Goal: Task Accomplishment & Management: Manage account settings

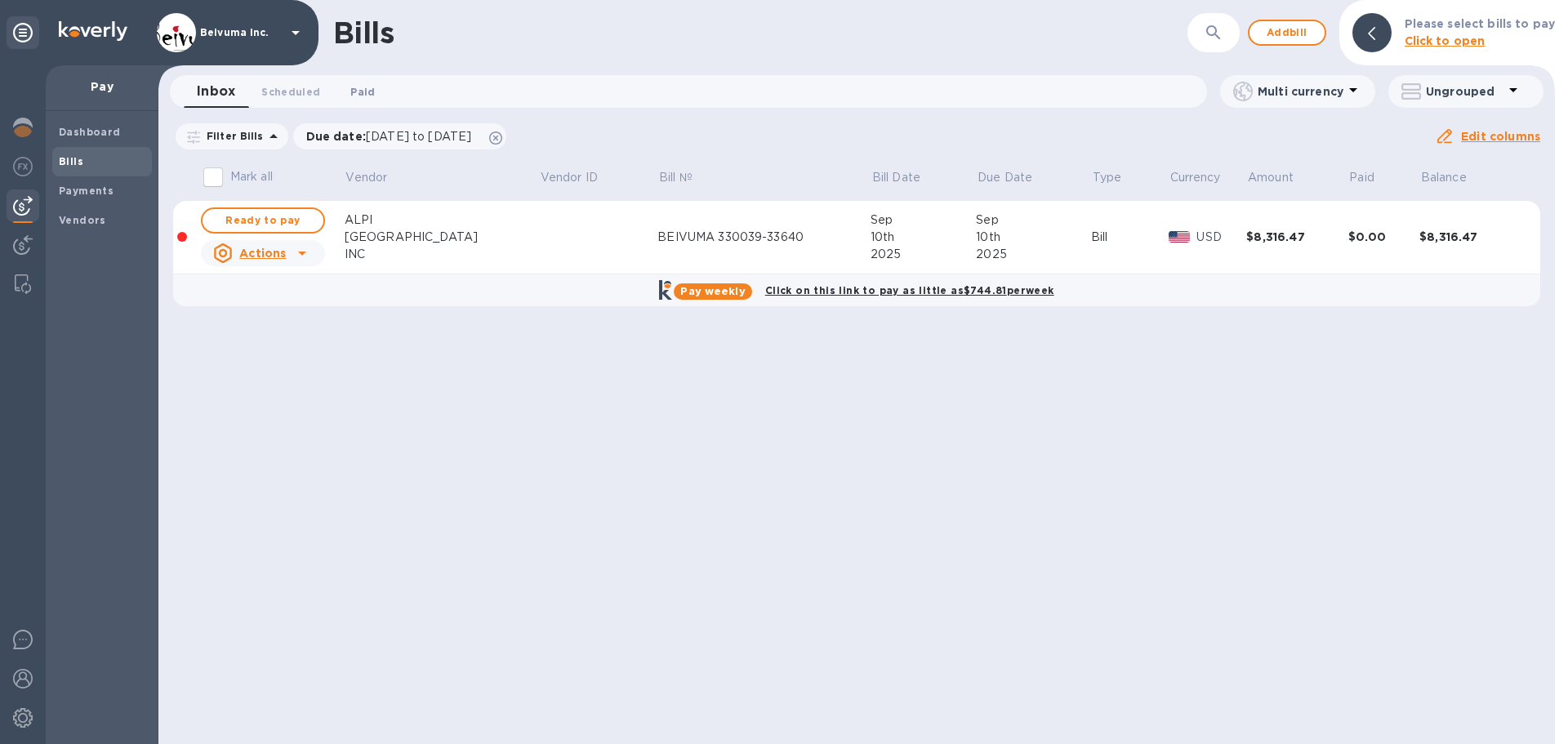
click at [369, 91] on span "Paid 0" at bounding box center [362, 92] width 24 height 17
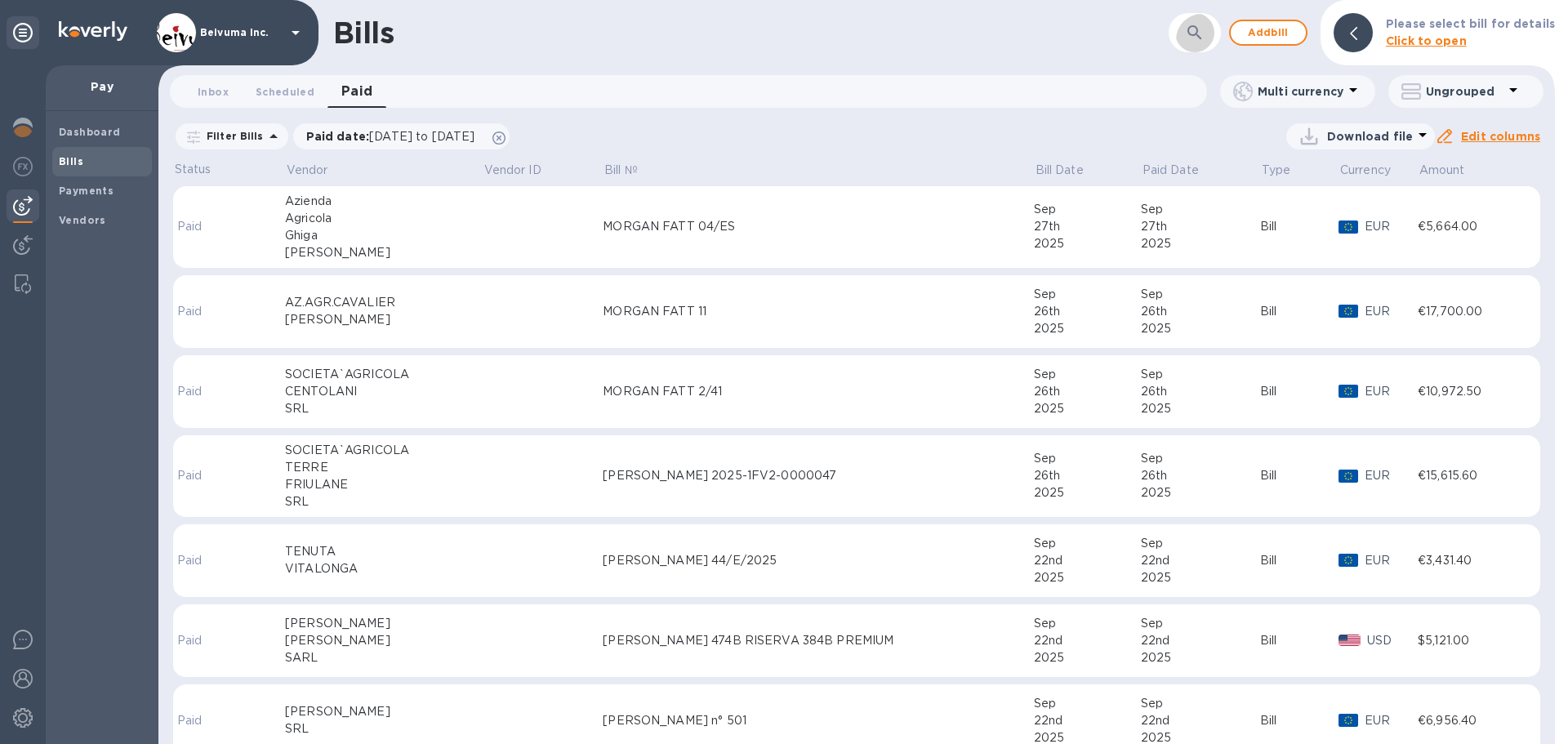
click at [1204, 31] on icon "button" at bounding box center [1194, 32] width 20 height 20
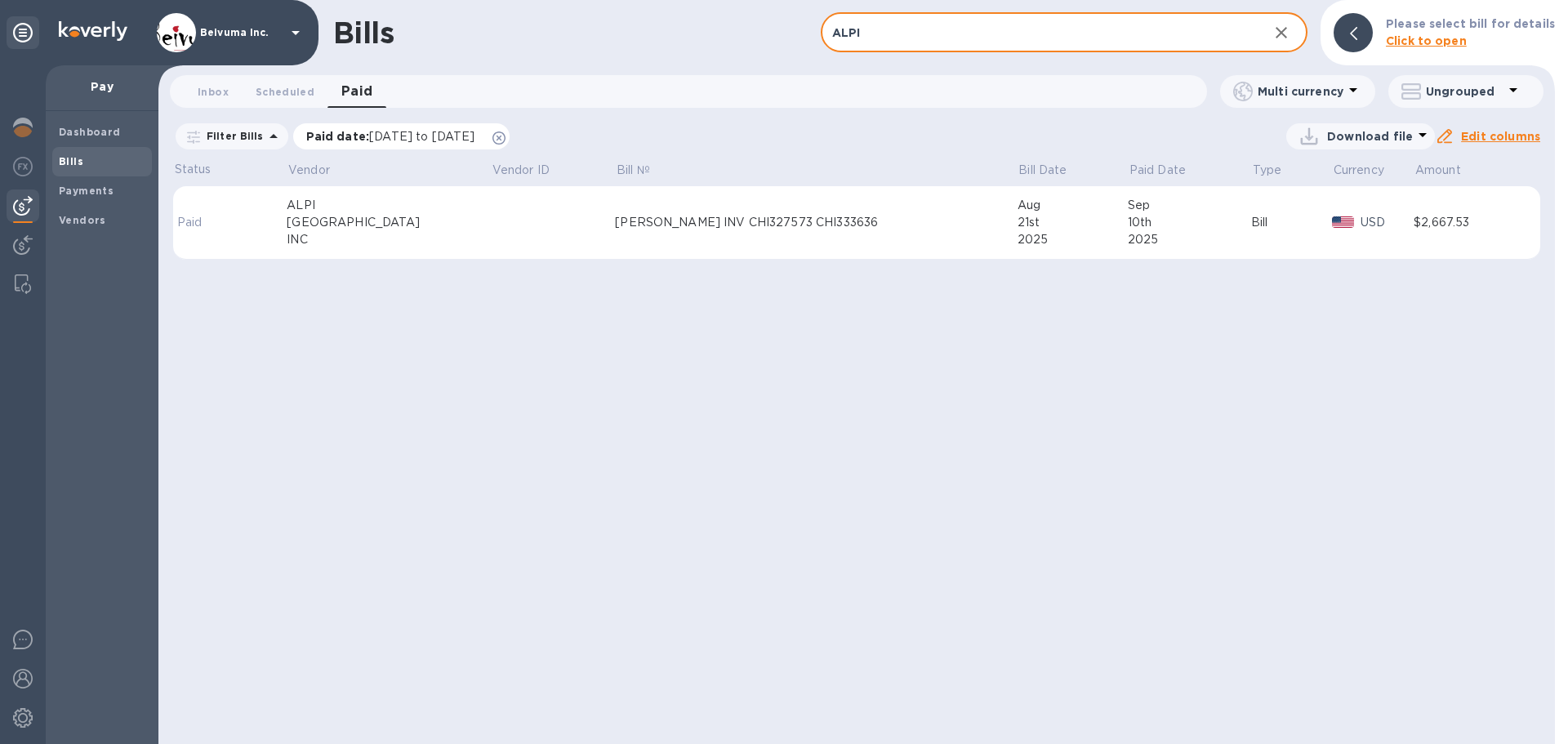
type input "ALPI"
click at [411, 143] on span "[DATE] to [DATE]" at bounding box center [422, 137] width 105 height 13
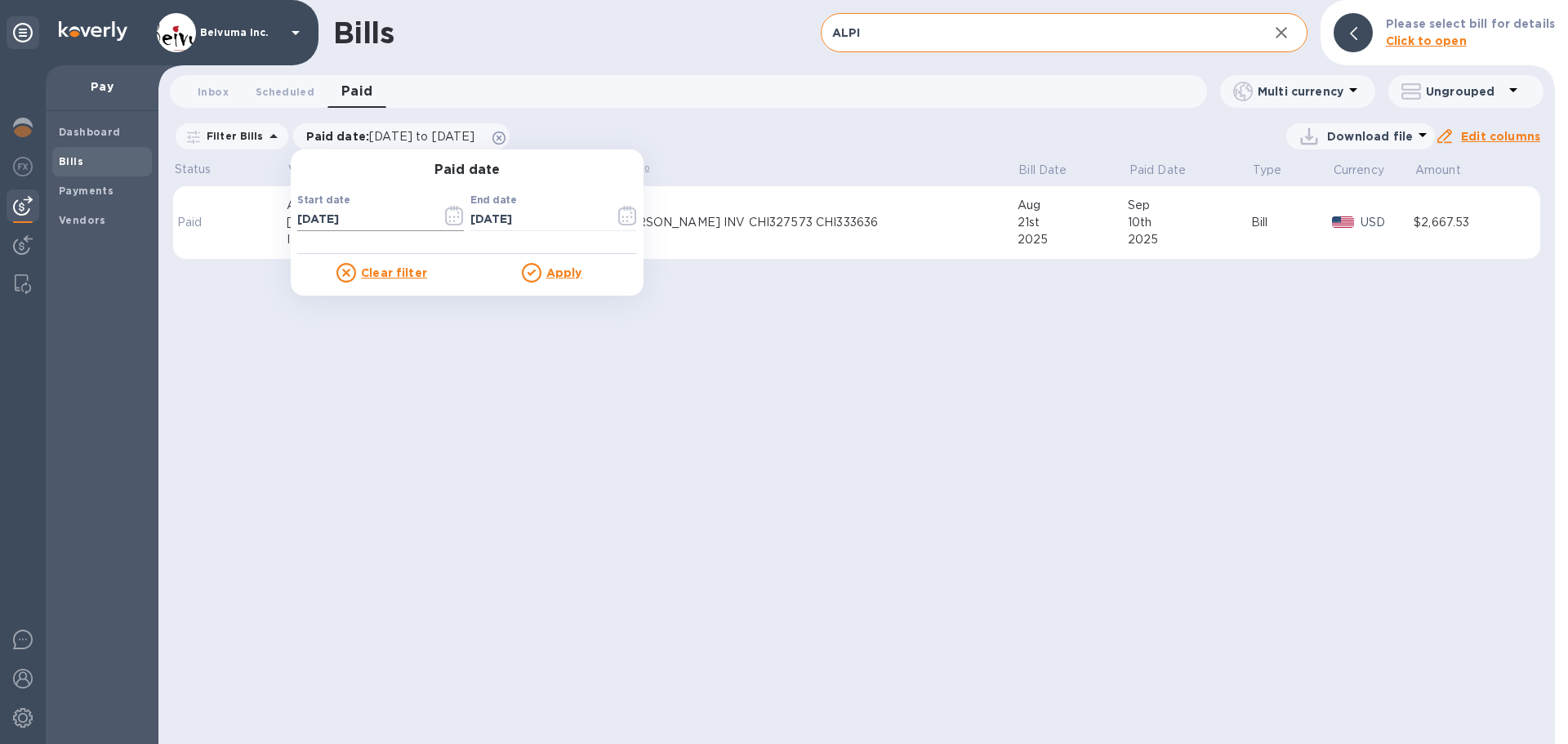
click at [399, 232] on input "[DATE]" at bounding box center [362, 219] width 131 height 24
type input "[DATE]"
click at [573, 278] on u "Apply" at bounding box center [564, 273] width 36 height 13
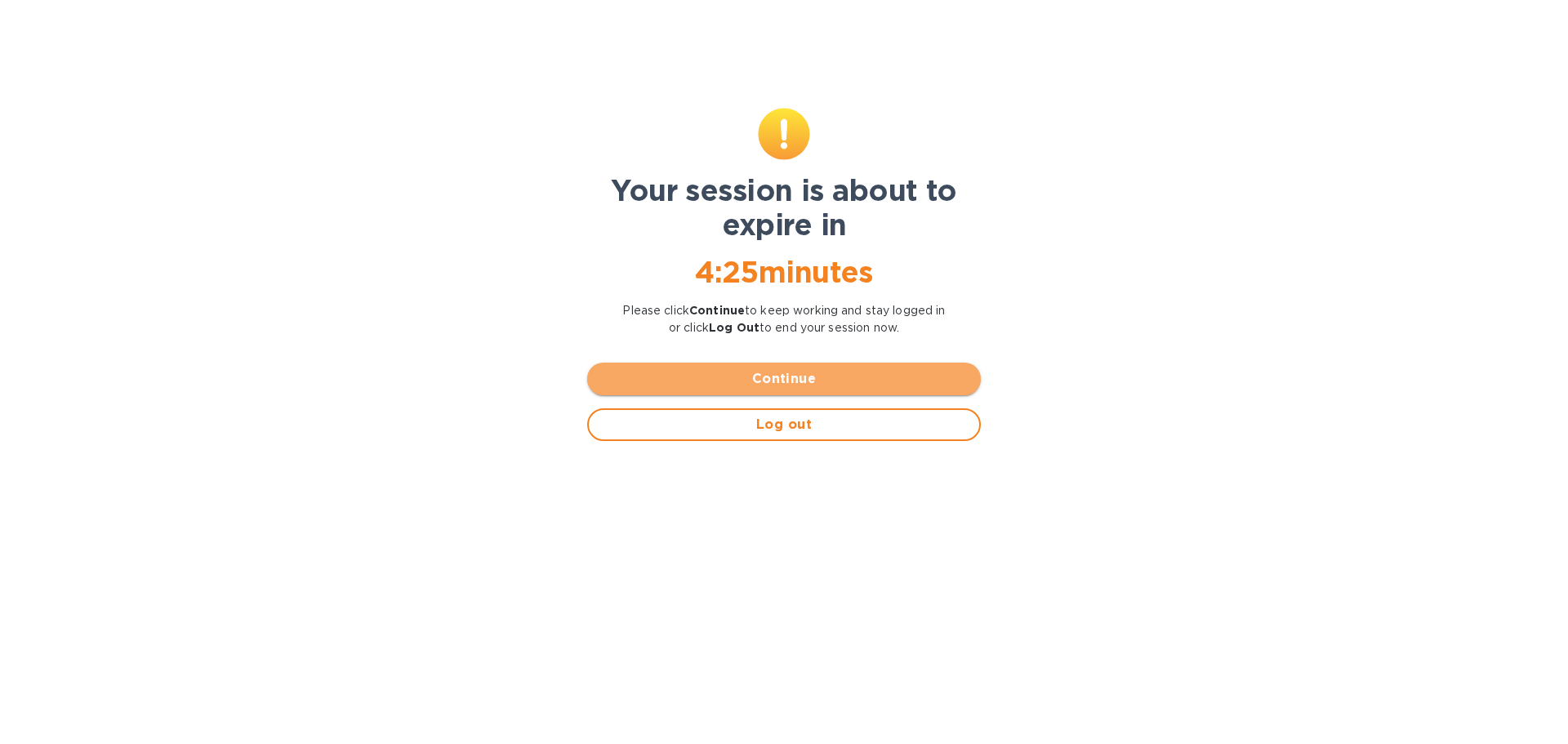
click at [800, 389] on span "Continue" at bounding box center [784, 379] width 367 height 20
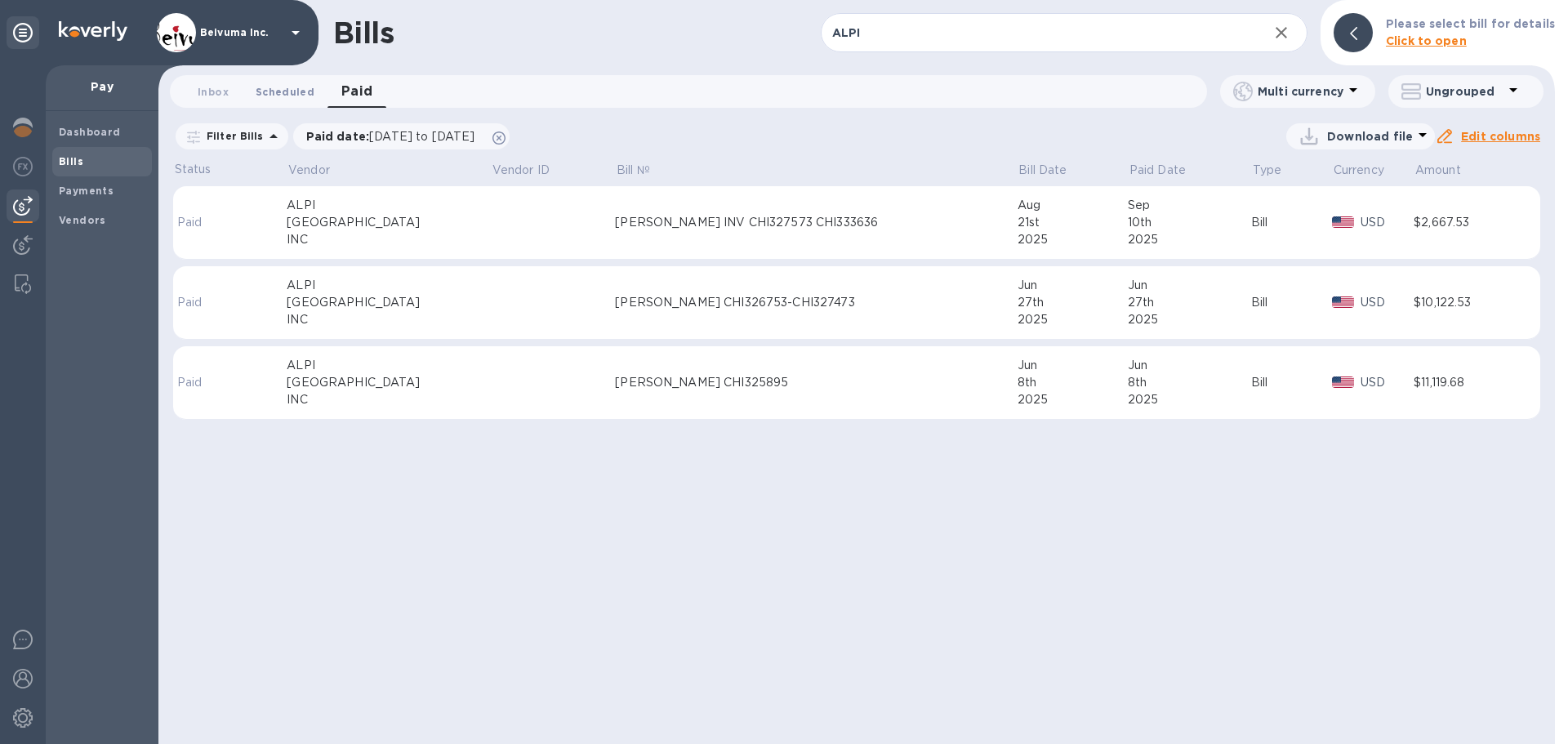
click at [284, 91] on span "Scheduled 0" at bounding box center [285, 92] width 59 height 17
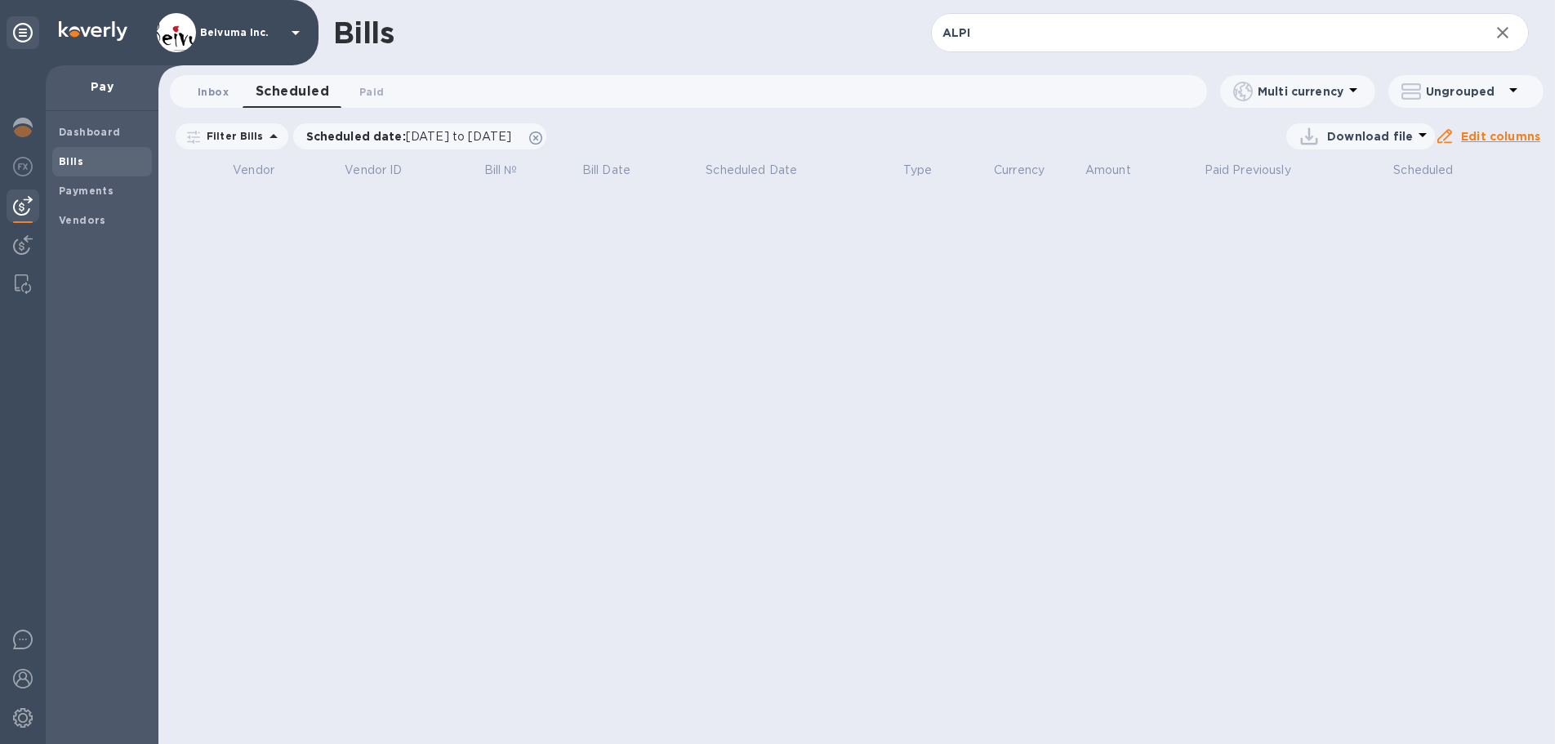
click at [222, 88] on span "Inbox 0" at bounding box center [213, 92] width 31 height 17
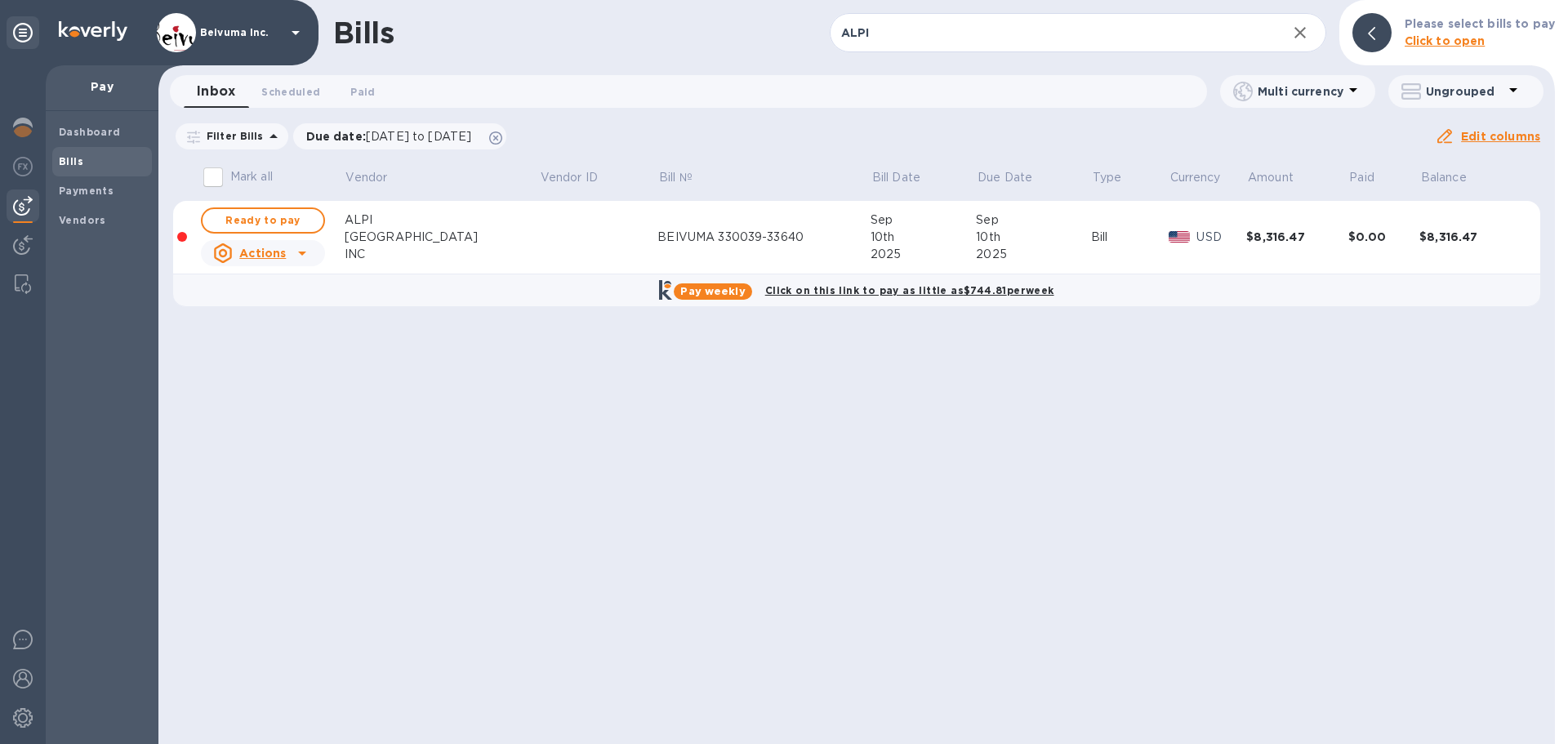
click at [270, 260] on u "Actions" at bounding box center [262, 253] width 47 height 13
click at [628, 249] on div at bounding box center [784, 372] width 1568 height 744
click at [1509, 143] on u "Edit columns" at bounding box center [1501, 137] width 80 height 13
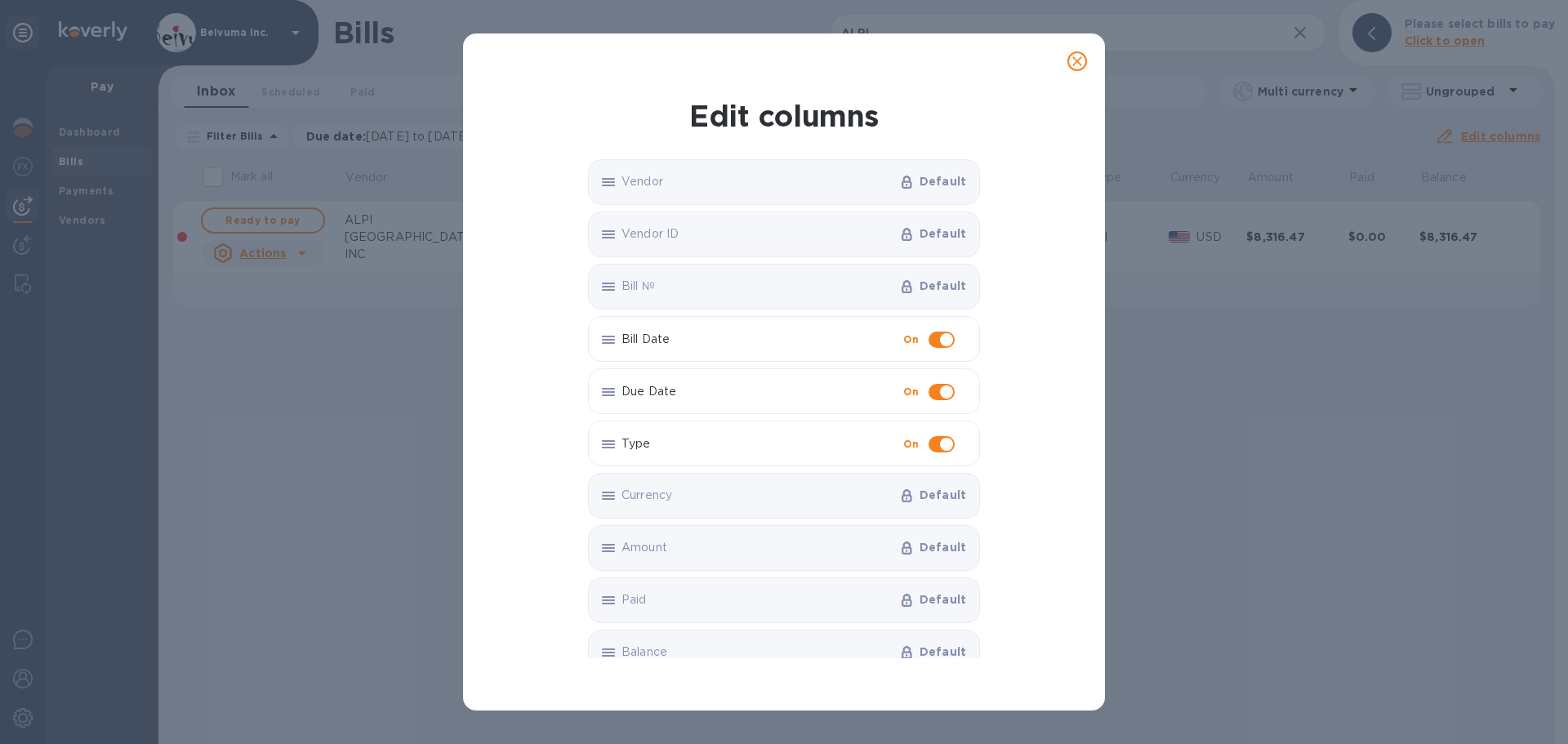
click at [1080, 59] on icon "close" at bounding box center [1077, 61] width 9 height 9
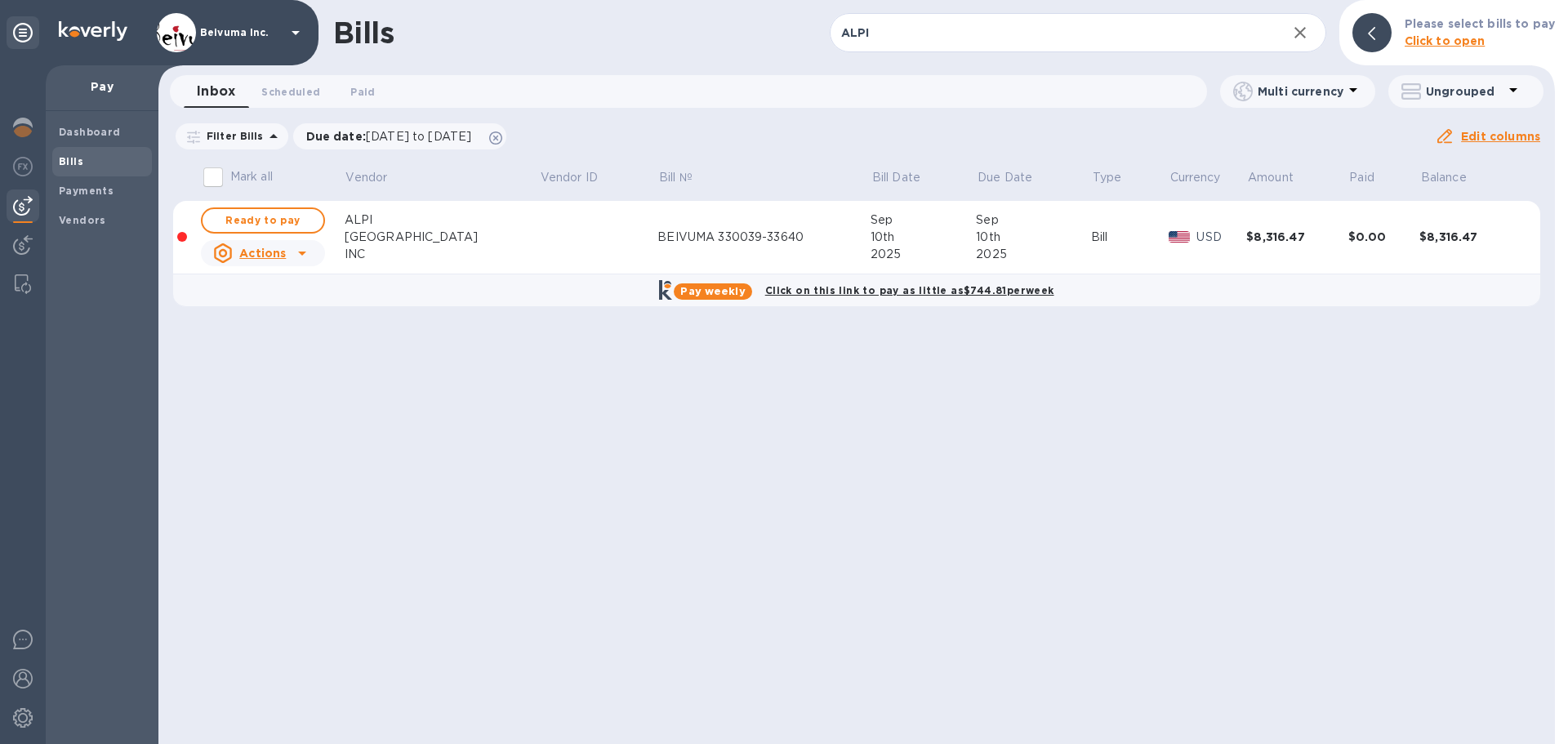
click at [694, 246] on div "BEIVUMA 330039-33640" at bounding box center [764, 237] width 214 height 17
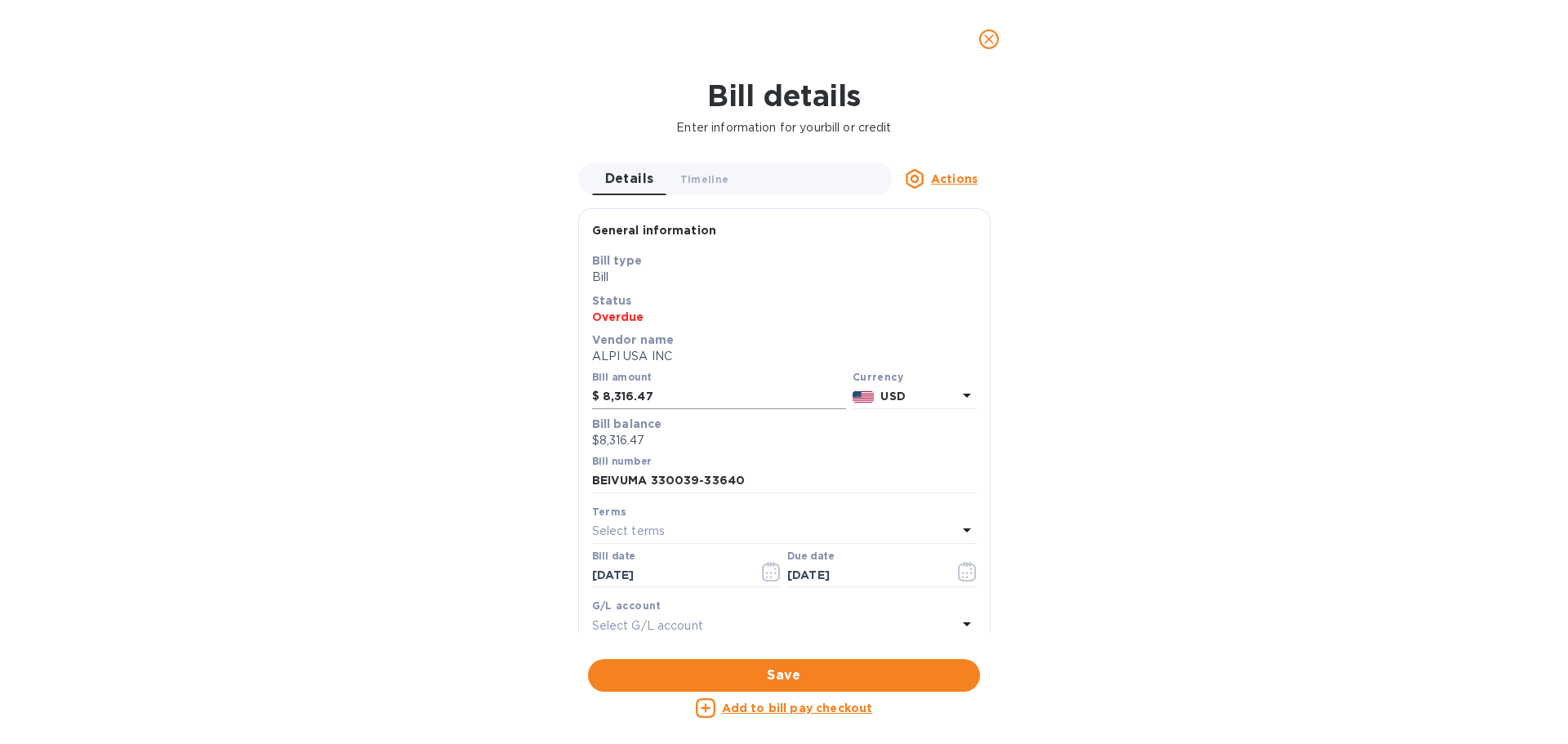
click at [625, 405] on input "8,316.47" at bounding box center [724, 397] width 244 height 24
type input "8,566.47"
click at [1260, 462] on div "Bill details Enter information for your bill or credit Details 0 Timeline 0 Act…" at bounding box center [784, 411] width 1568 height 666
click at [811, 684] on span "Save" at bounding box center [784, 676] width 366 height 20
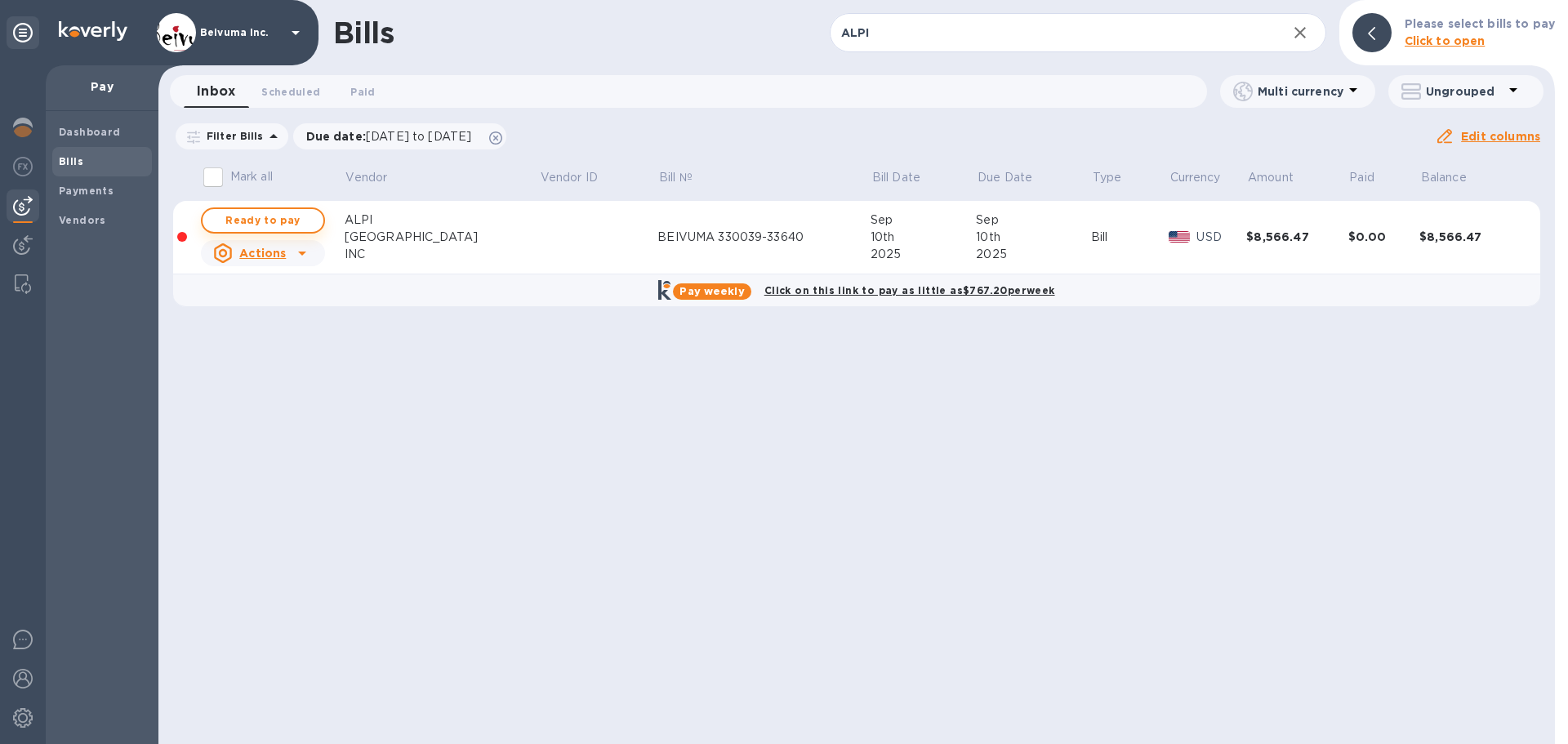
click at [256, 231] on span "Ready to pay" at bounding box center [262, 220] width 95 height 20
checkbox input "true"
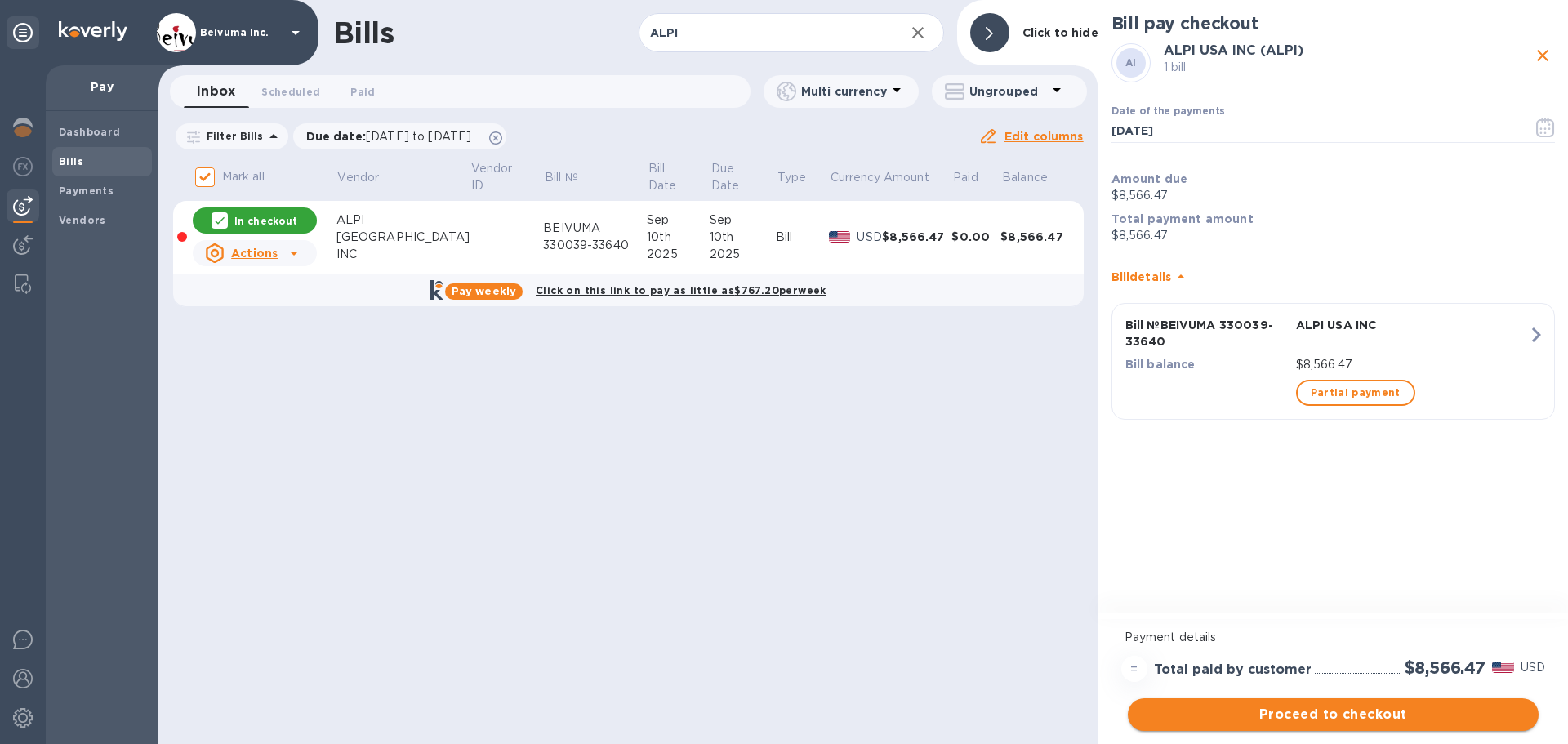
click at [1386, 710] on span "Proceed to checkout" at bounding box center [1333, 714] width 385 height 20
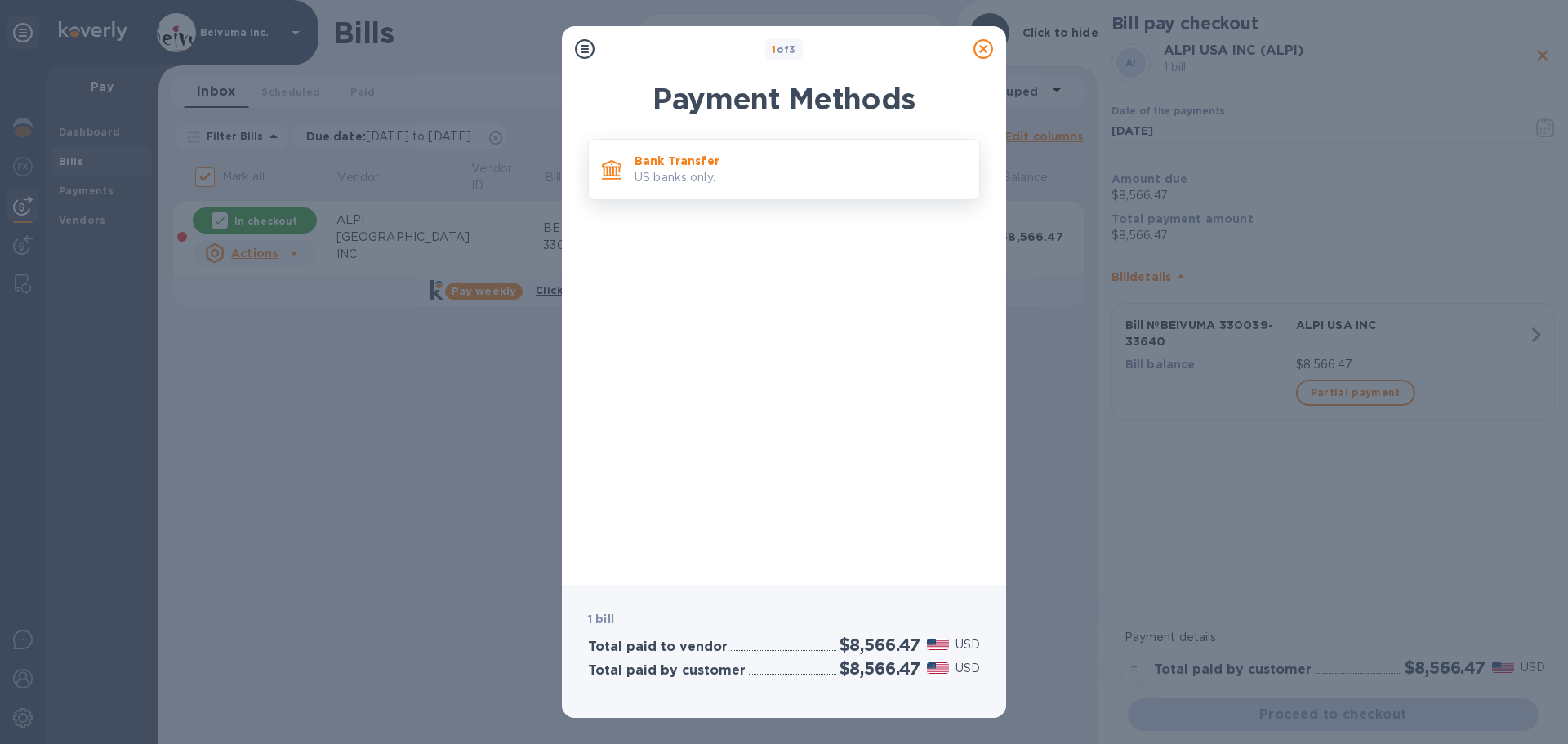
click at [688, 183] on p "US banks only." at bounding box center [800, 177] width 332 height 17
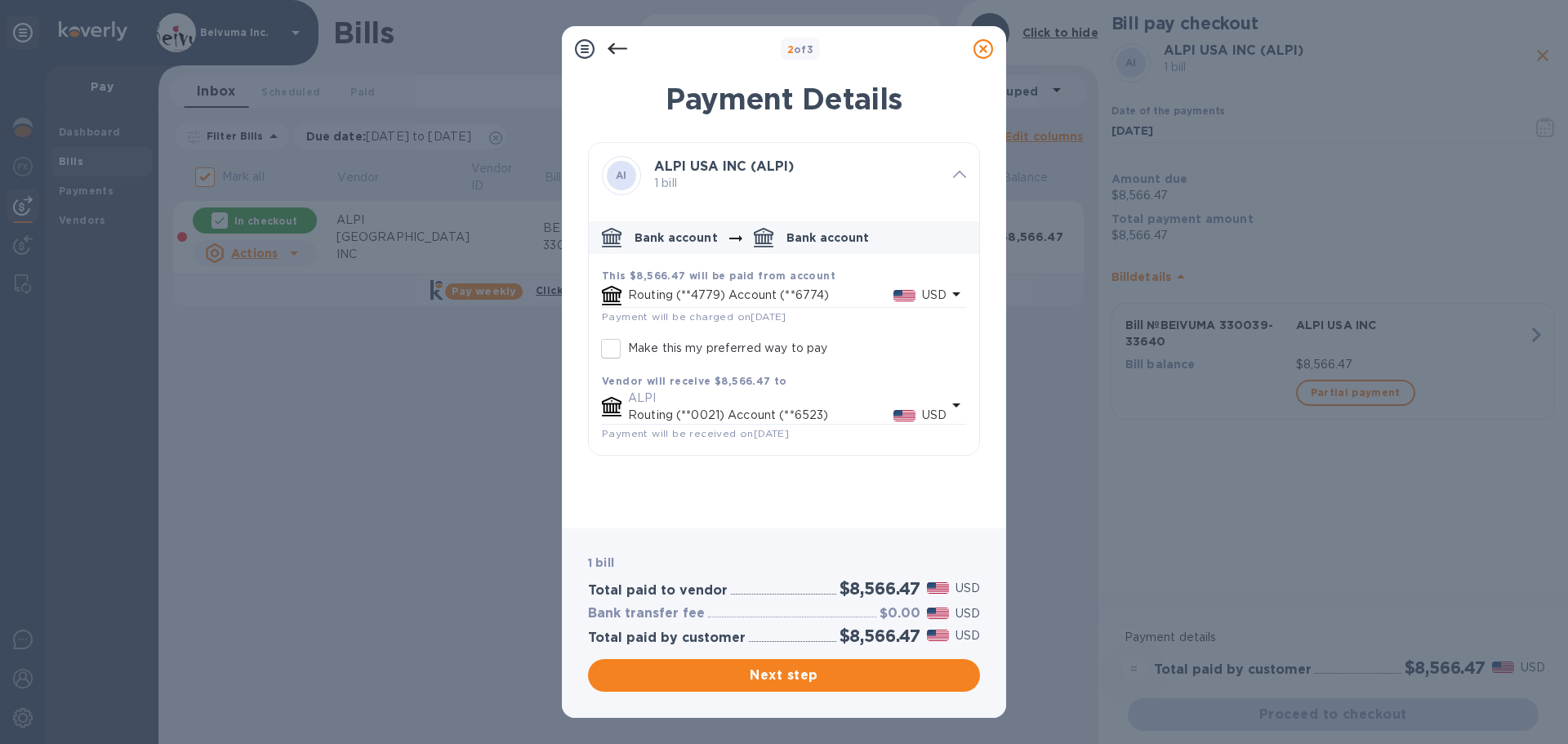
scroll to position [5, 0]
click at [745, 439] on span "Payment will be received on [DATE]" at bounding box center [696, 433] width 187 height 12
click at [614, 366] on input "Make this my preferred way to pay" at bounding box center [611, 349] width 35 height 35
checkbox input "true"
click at [804, 677] on span "Next step" at bounding box center [784, 676] width 366 height 20
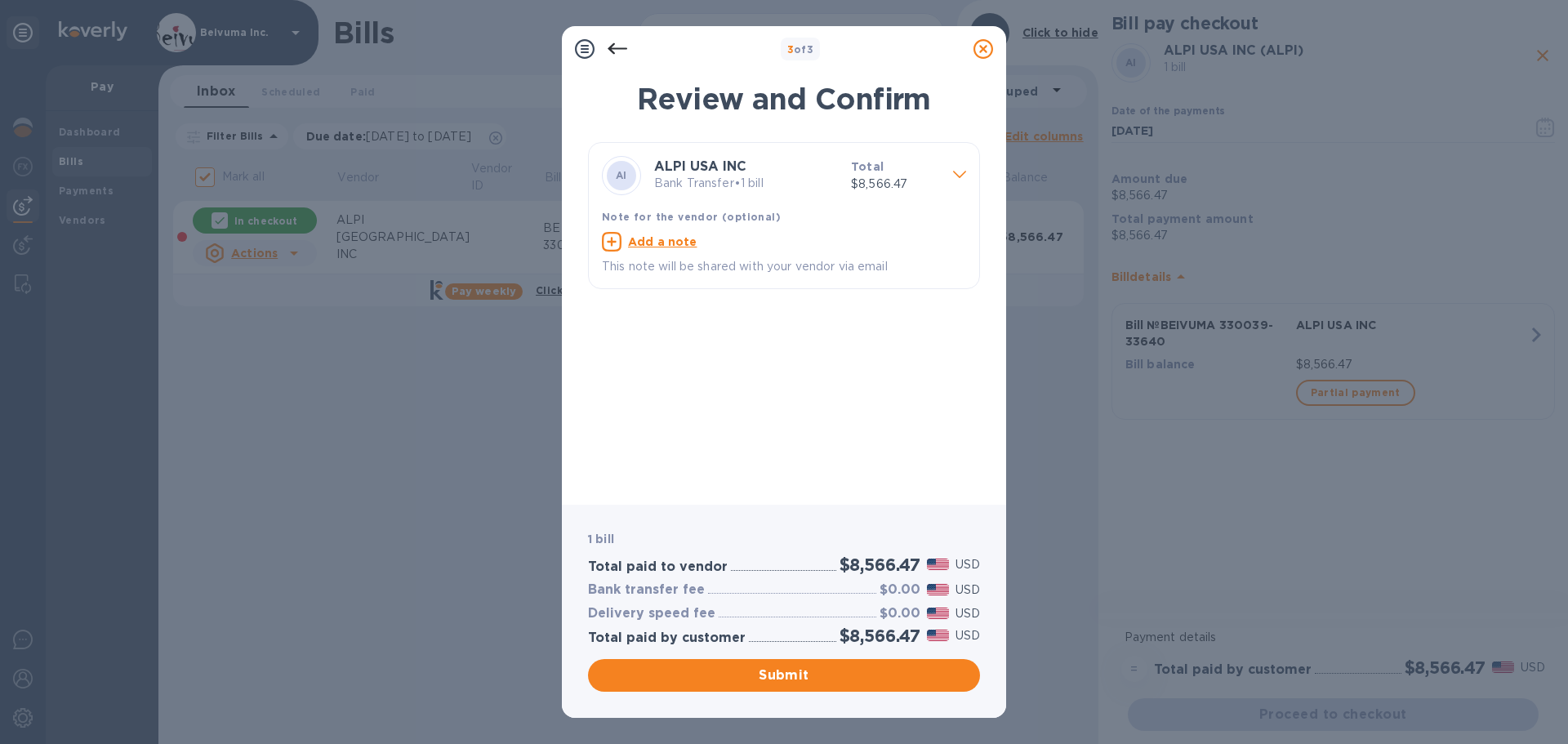
click at [693, 275] on p "This note will be shared with your vendor via email" at bounding box center [784, 267] width 364 height 17
click at [683, 248] on u "Add a note" at bounding box center [662, 242] width 69 height 13
click at [663, 251] on textarea at bounding box center [771, 244] width 338 height 14
paste textarea "330039"
paste textarea "333640"
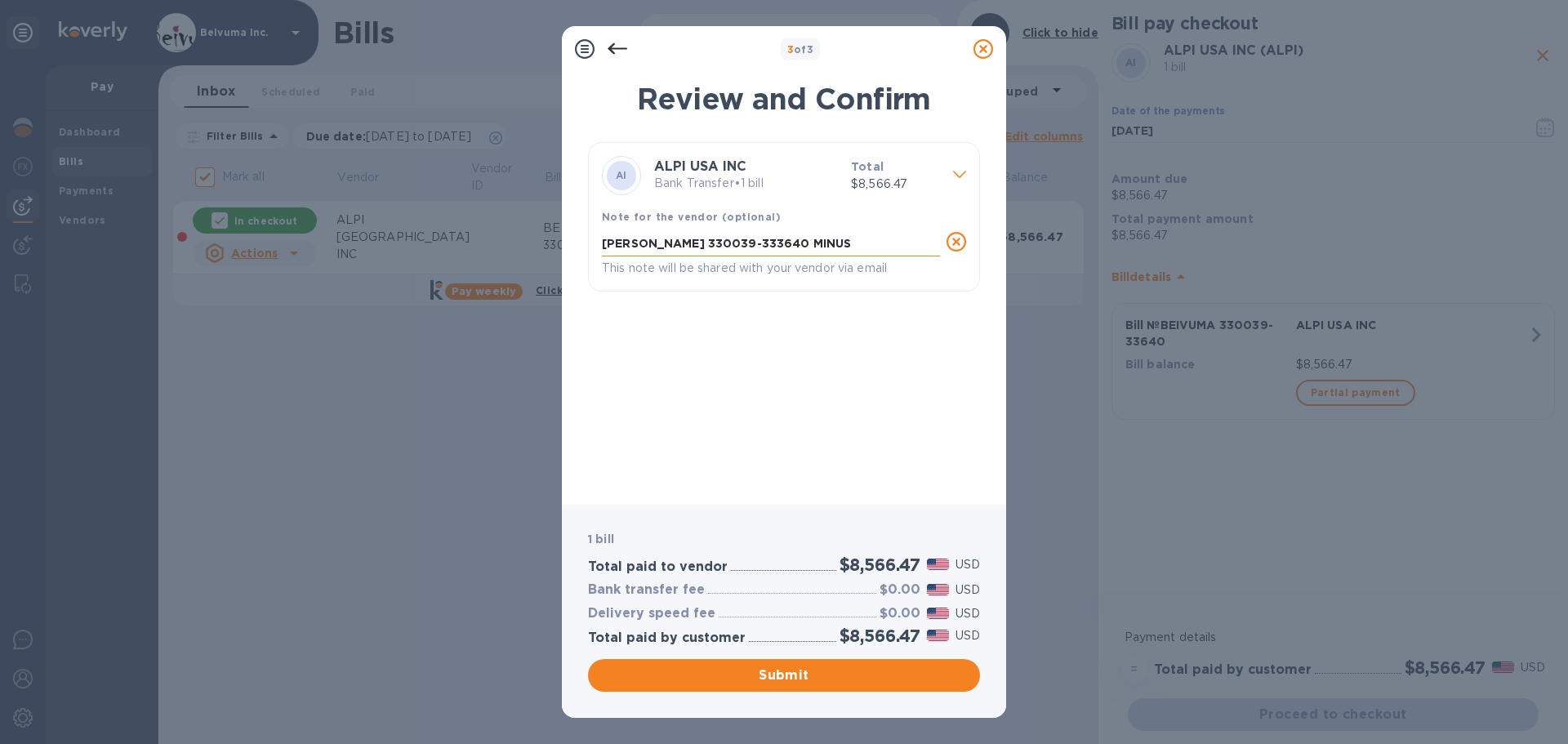
paste textarea "326753"
type textarea "[PERSON_NAME] 330039-333640 MINUS 326753"
click at [810, 682] on span "Submit" at bounding box center [784, 676] width 366 height 20
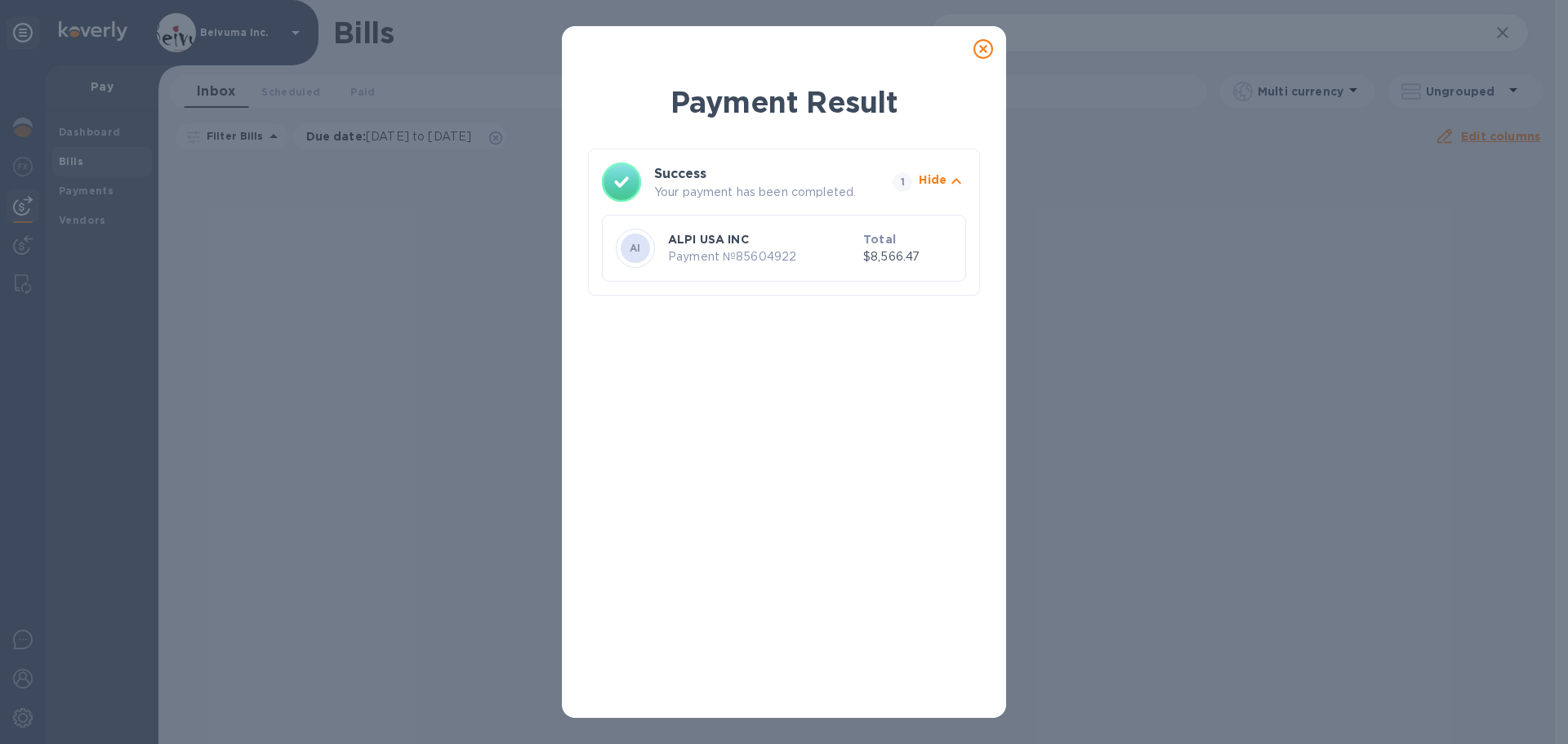
click at [984, 54] on icon at bounding box center [983, 49] width 20 height 20
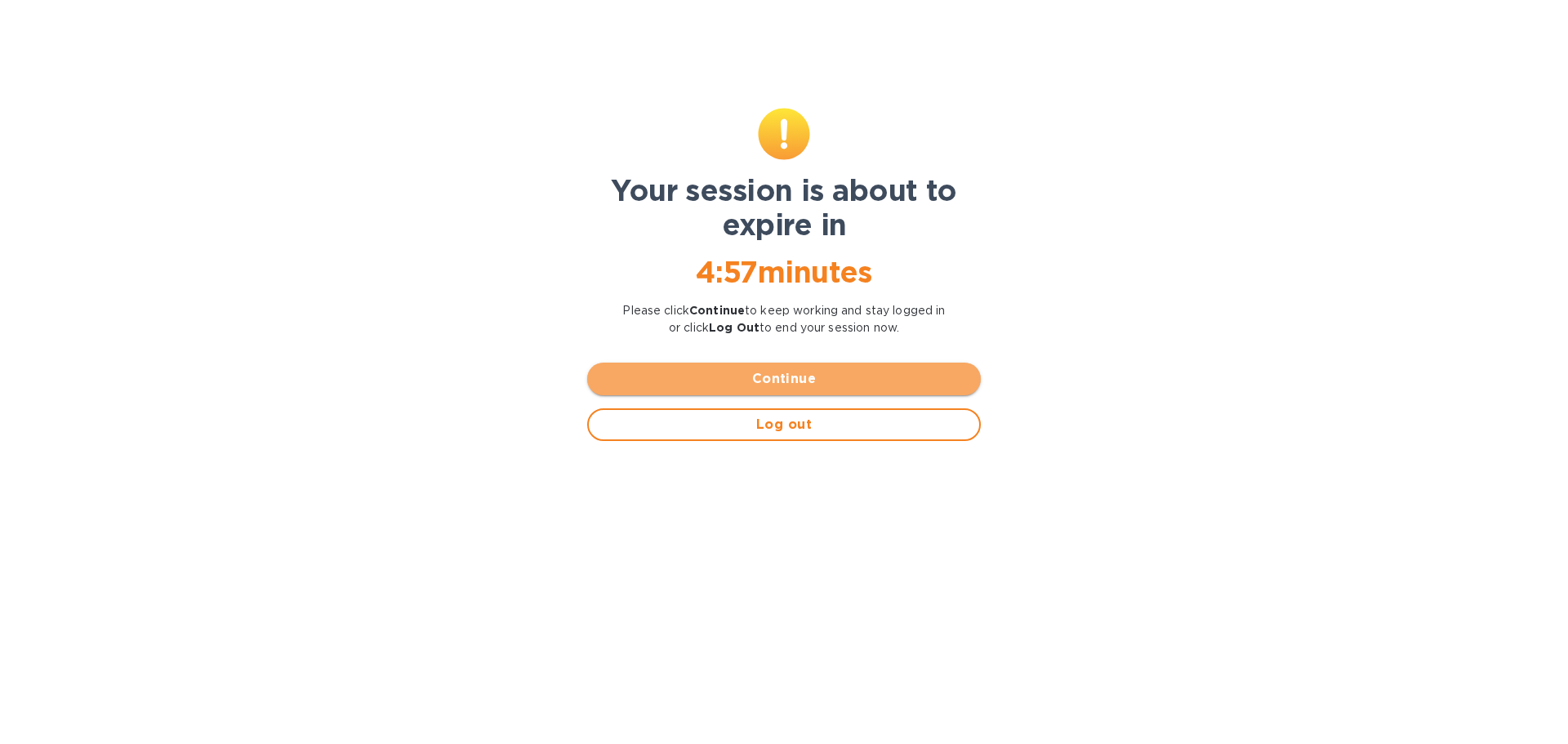
click at [796, 389] on span "Continue" at bounding box center [784, 379] width 367 height 20
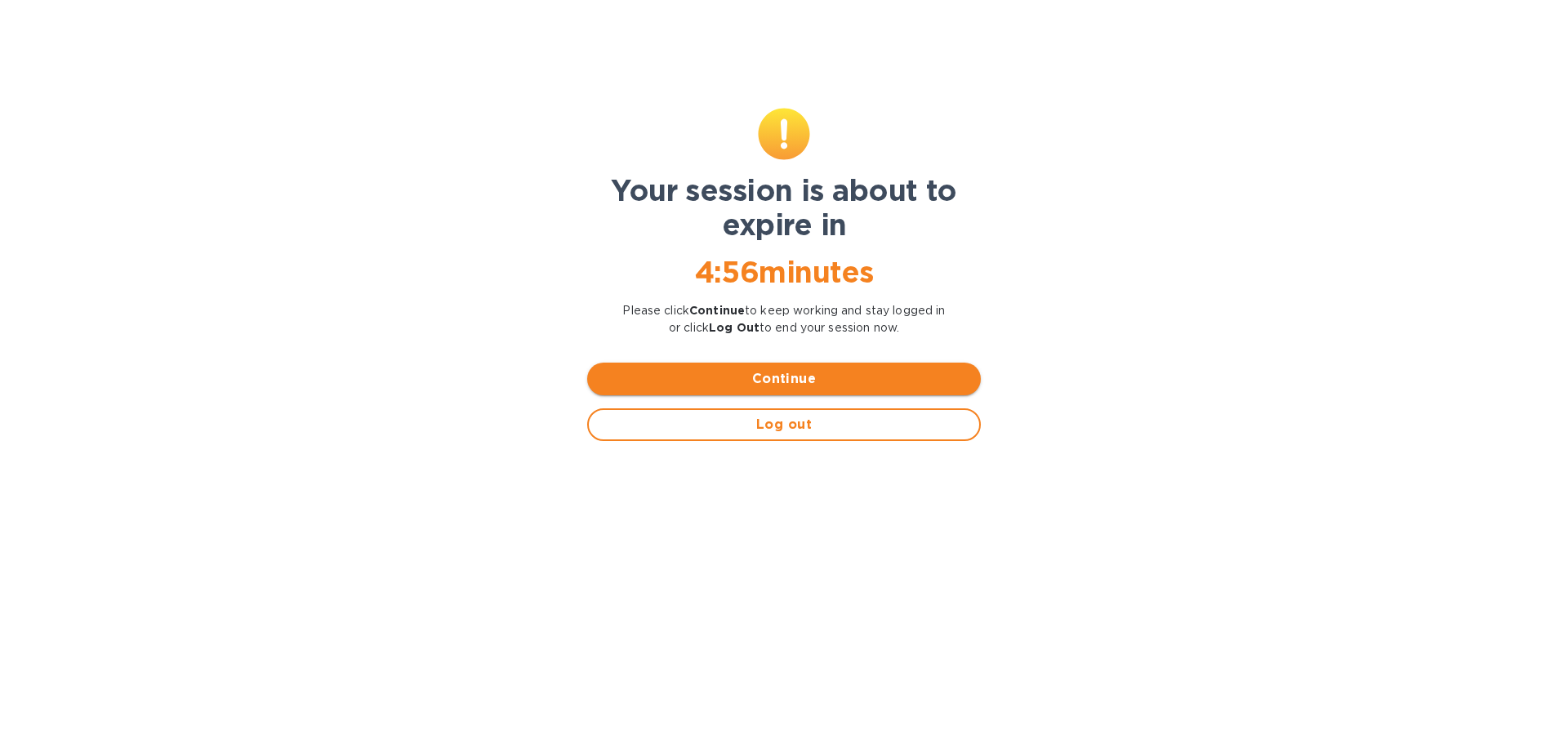
click at [822, 389] on span "Continue" at bounding box center [784, 379] width 367 height 20
